Goal: Go to known website: Access a specific website the user already knows

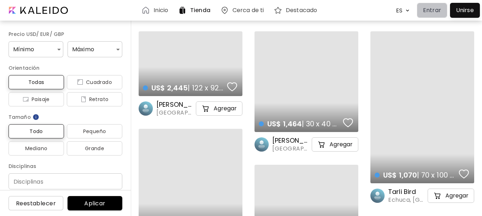
click at [427, 11] on p "Entrar" at bounding box center [432, 10] width 18 height 9
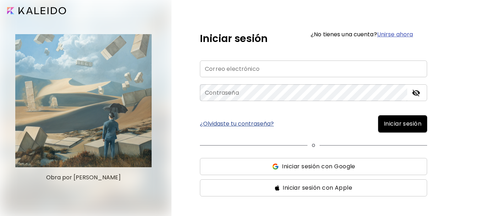
click at [248, 75] on input "email" at bounding box center [313, 68] width 227 height 17
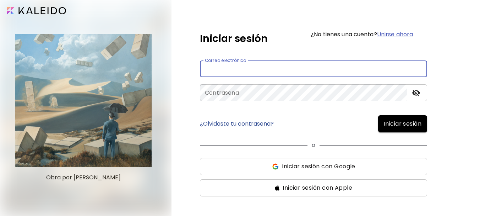
click at [248, 75] on input "email" at bounding box center [313, 68] width 227 height 17
type input "**********"
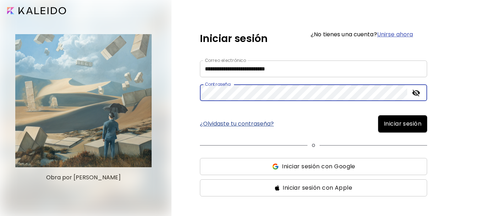
click at [378, 115] on button "Iniciar sesión" at bounding box center [402, 123] width 49 height 17
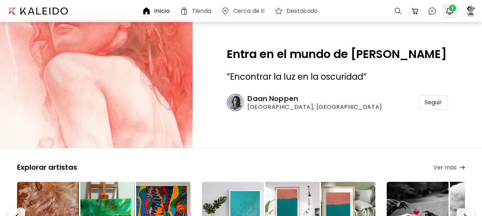
click at [449, 13] on img "button" at bounding box center [449, 11] width 9 height 9
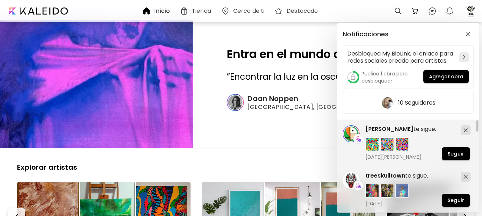
click at [468, 12] on div "Notificaciones Desbloquea My BioLink, el enlace para redes sociales creado para…" at bounding box center [241, 108] width 482 height 216
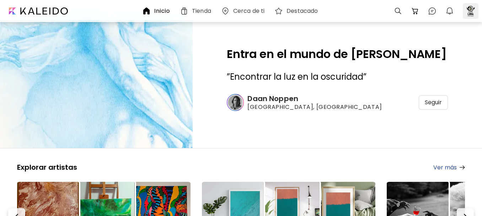
click at [467, 13] on div at bounding box center [470, 11] width 16 height 16
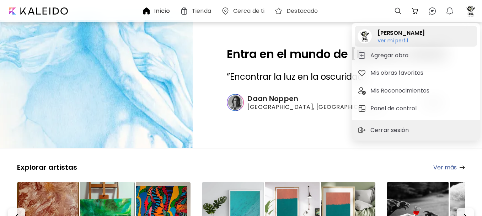
click at [396, 31] on h2 "[PERSON_NAME]" at bounding box center [400, 33] width 47 height 9
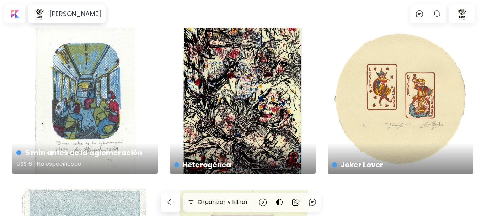
scroll to position [107, 0]
